Goal: Task Accomplishment & Management: Manage account settings

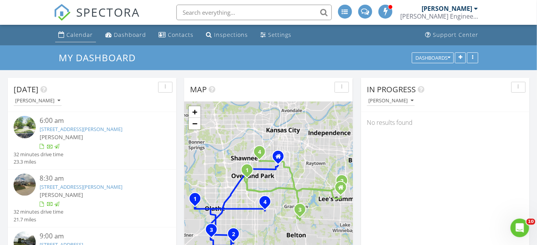
click at [85, 36] on div "Calendar" at bounding box center [79, 34] width 26 height 7
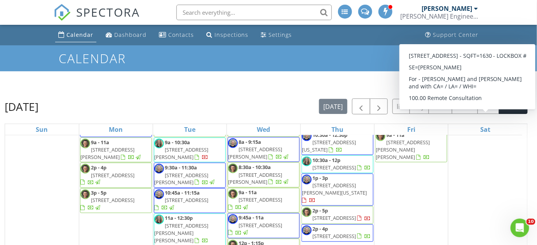
scroll to position [1463, 0]
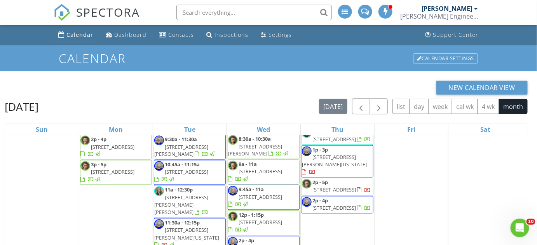
click at [348, 143] on span "5218 Juniper Drive, Roeland Park 66205" at bounding box center [334, 139] width 44 height 7
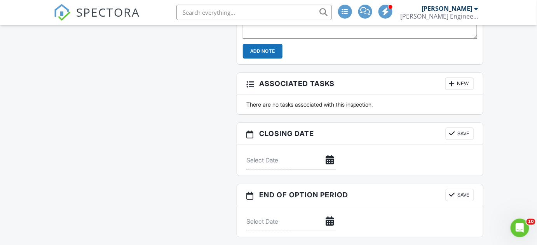
scroll to position [847, 0]
